Goal: Task Accomplishment & Management: Complete application form

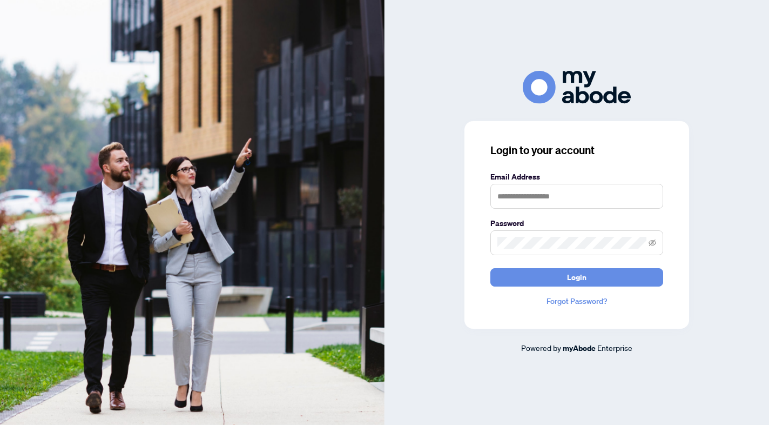
click at [138, 269] on img at bounding box center [192, 212] width 385 height 425
click at [118, 254] on img at bounding box center [192, 212] width 385 height 425
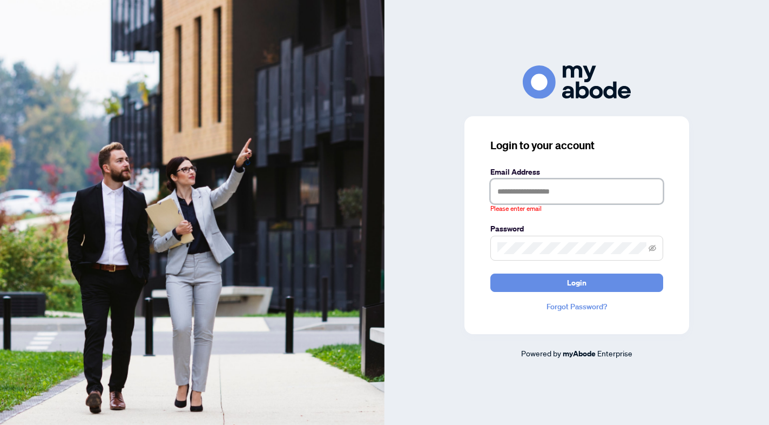
click at [525, 196] on input "text" at bounding box center [577, 191] width 173 height 25
type input "**********"
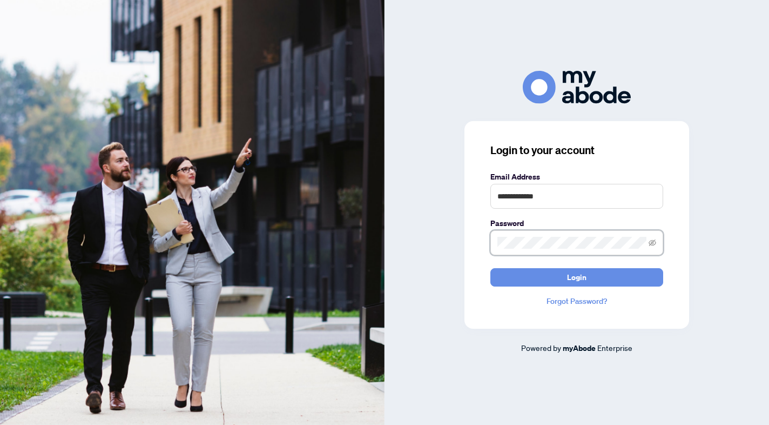
click at [577, 277] on button "Login" at bounding box center [577, 277] width 173 height 18
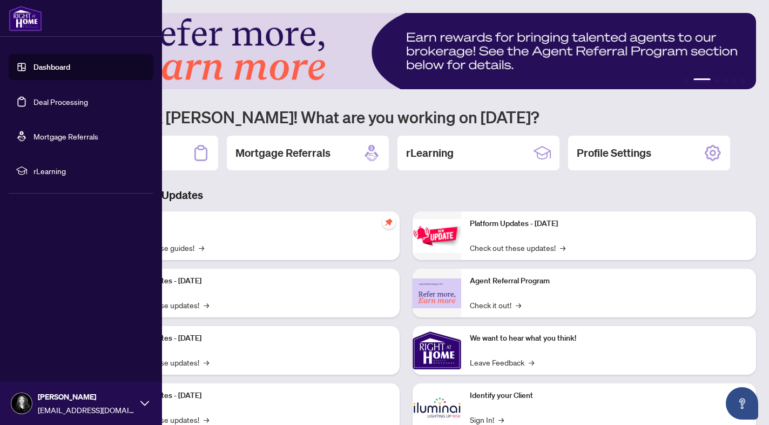
click at [15, 12] on img at bounding box center [25, 18] width 33 height 26
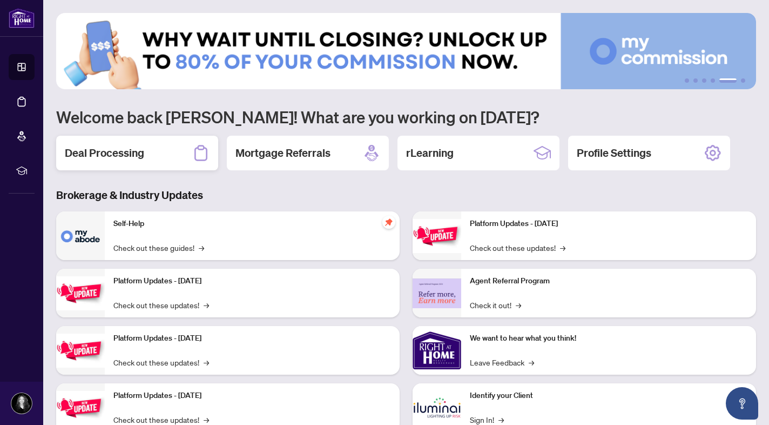
click at [118, 142] on div "Deal Processing" at bounding box center [137, 153] width 162 height 35
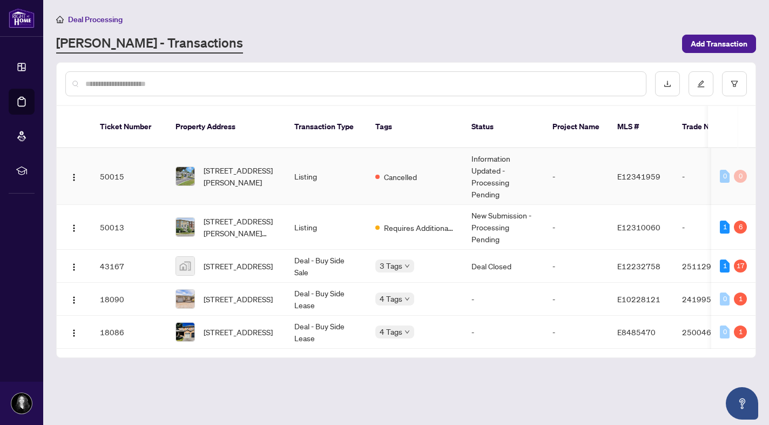
click at [464, 157] on td "Information Updated - Processing Pending" at bounding box center [503, 176] width 81 height 57
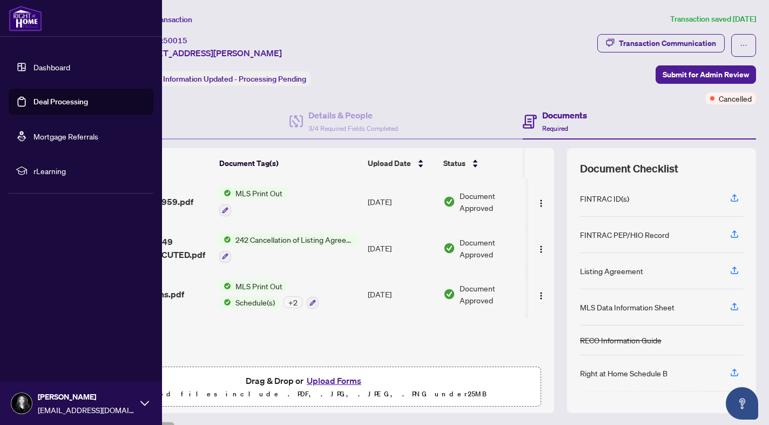
click at [33, 70] on link "Dashboard" at bounding box center [51, 67] width 37 height 10
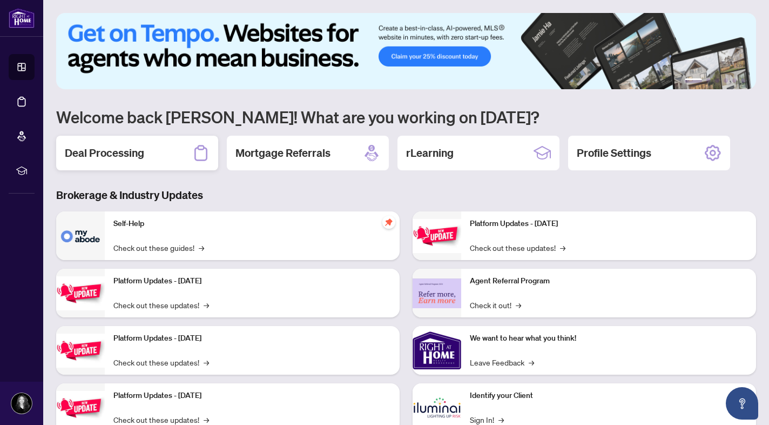
click at [93, 153] on h2 "Deal Processing" at bounding box center [104, 152] width 79 height 15
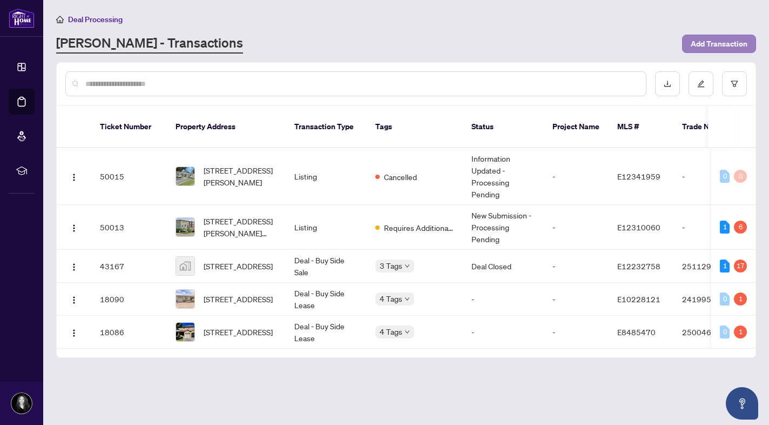
click at [714, 43] on span "Add Transaction" at bounding box center [719, 43] width 57 height 17
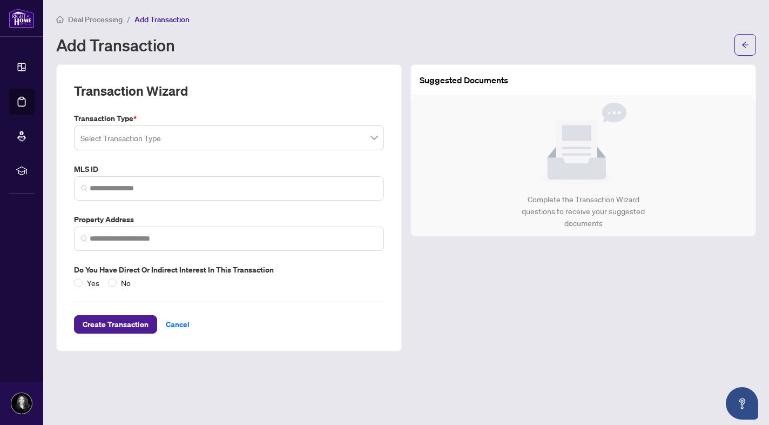
type input "*"
click at [209, 138] on input "search" at bounding box center [224, 140] width 287 height 24
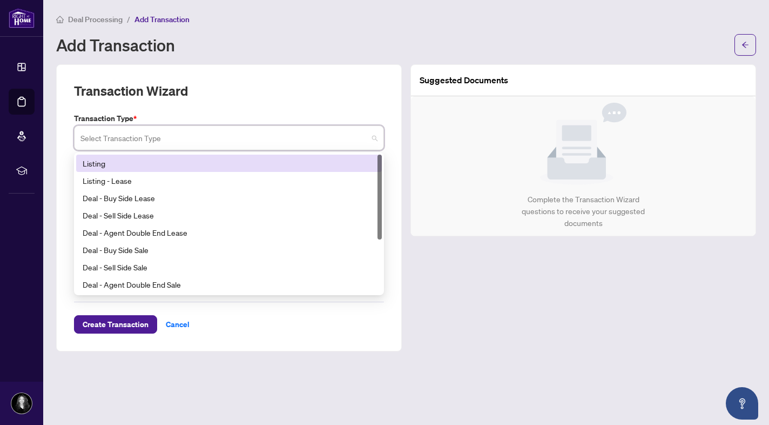
click at [95, 159] on div "Listing" at bounding box center [229, 163] width 293 height 12
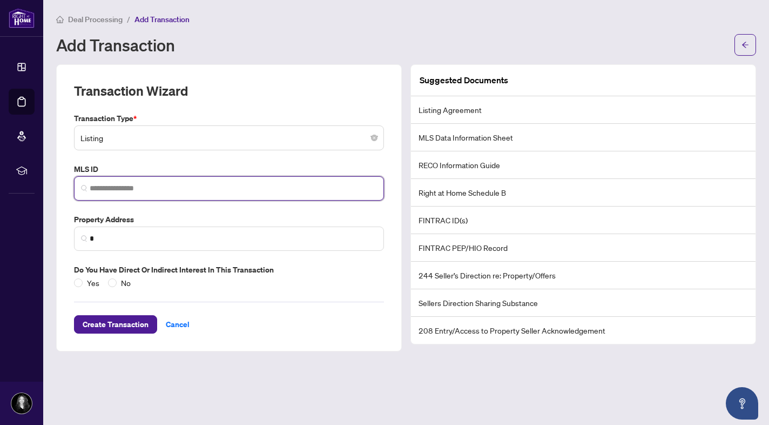
click at [109, 184] on input "search" at bounding box center [233, 188] width 287 height 11
